Goal: Transaction & Acquisition: Purchase product/service

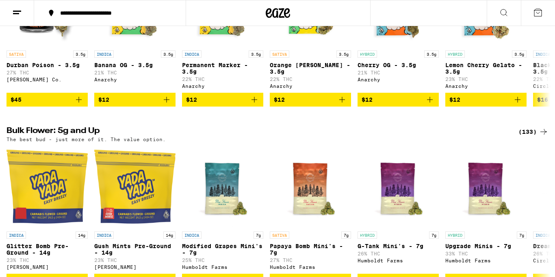
scroll to position [360, 0]
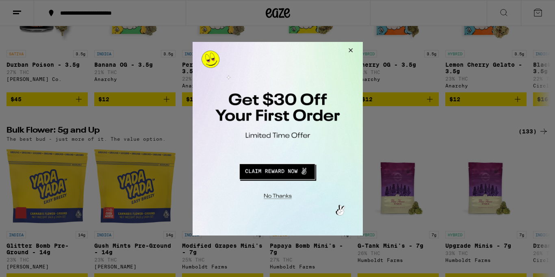
click at [348, 51] on button "Close Modal" at bounding box center [349, 51] width 22 height 20
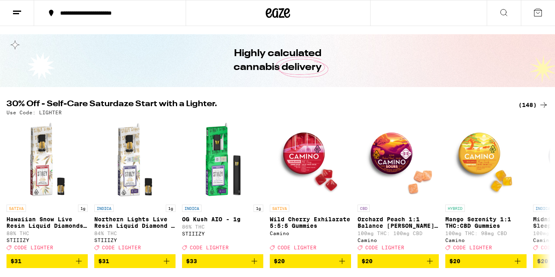
scroll to position [0, 0]
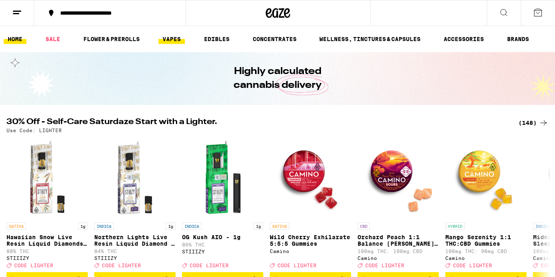
click at [176, 37] on link "VAPES" at bounding box center [171, 39] width 26 height 10
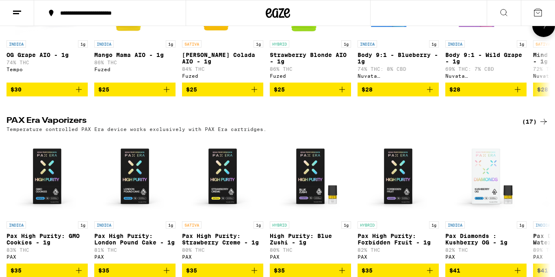
scroll to position [541, 0]
